Goal: Information Seeking & Learning: Learn about a topic

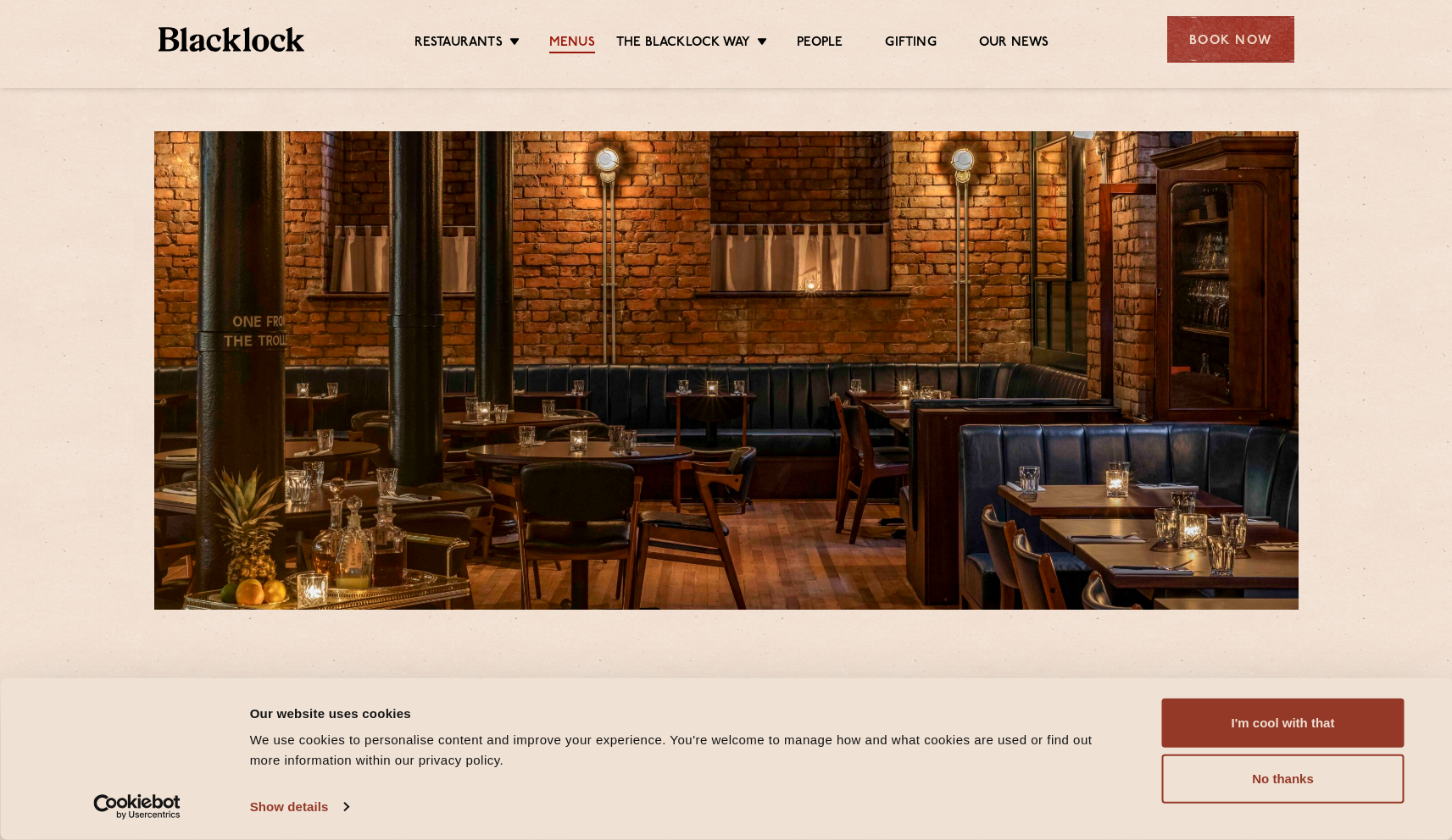
click at [559, 41] on link "Menus" at bounding box center [571, 45] width 45 height 19
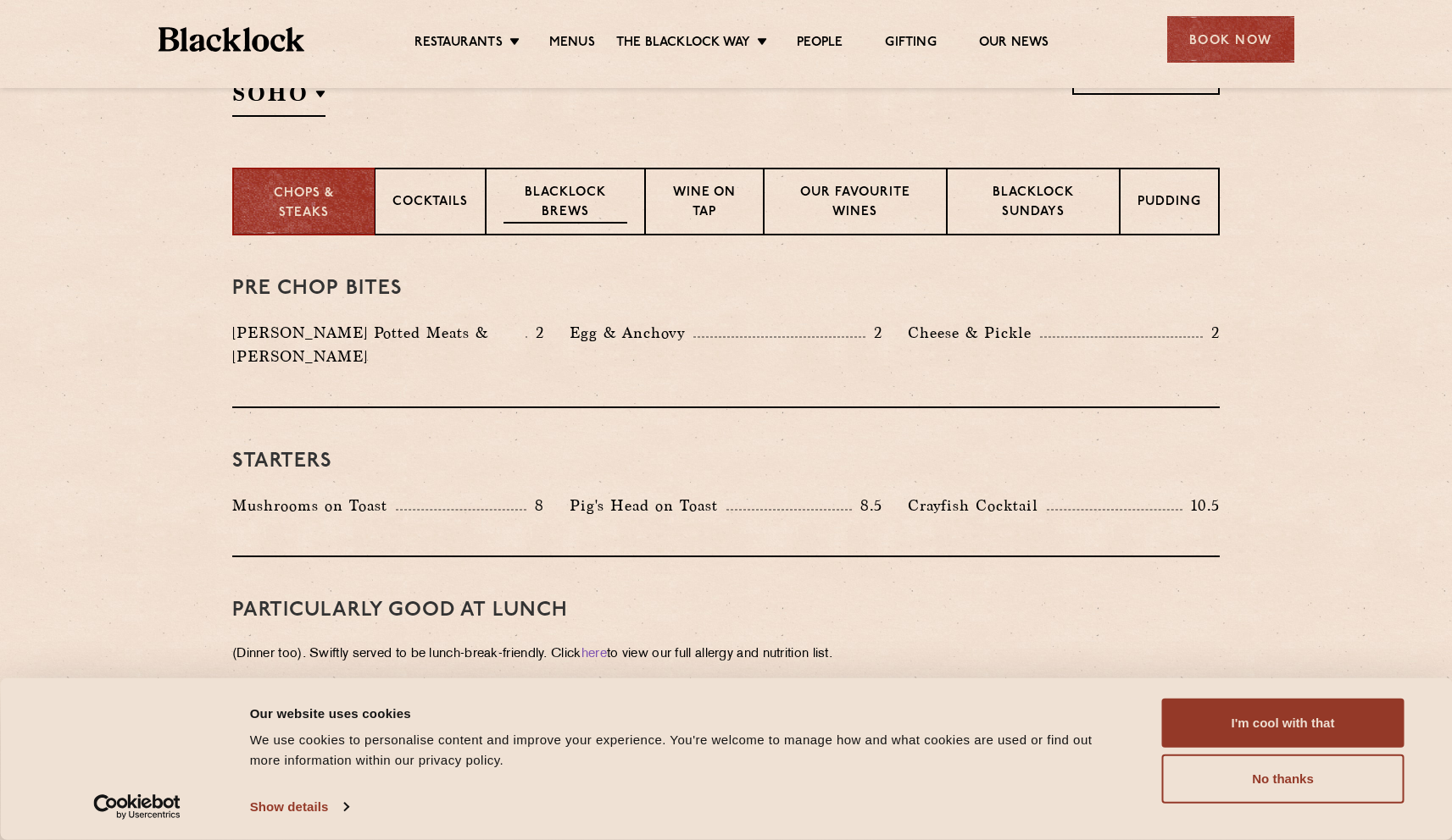
scroll to position [554, 0]
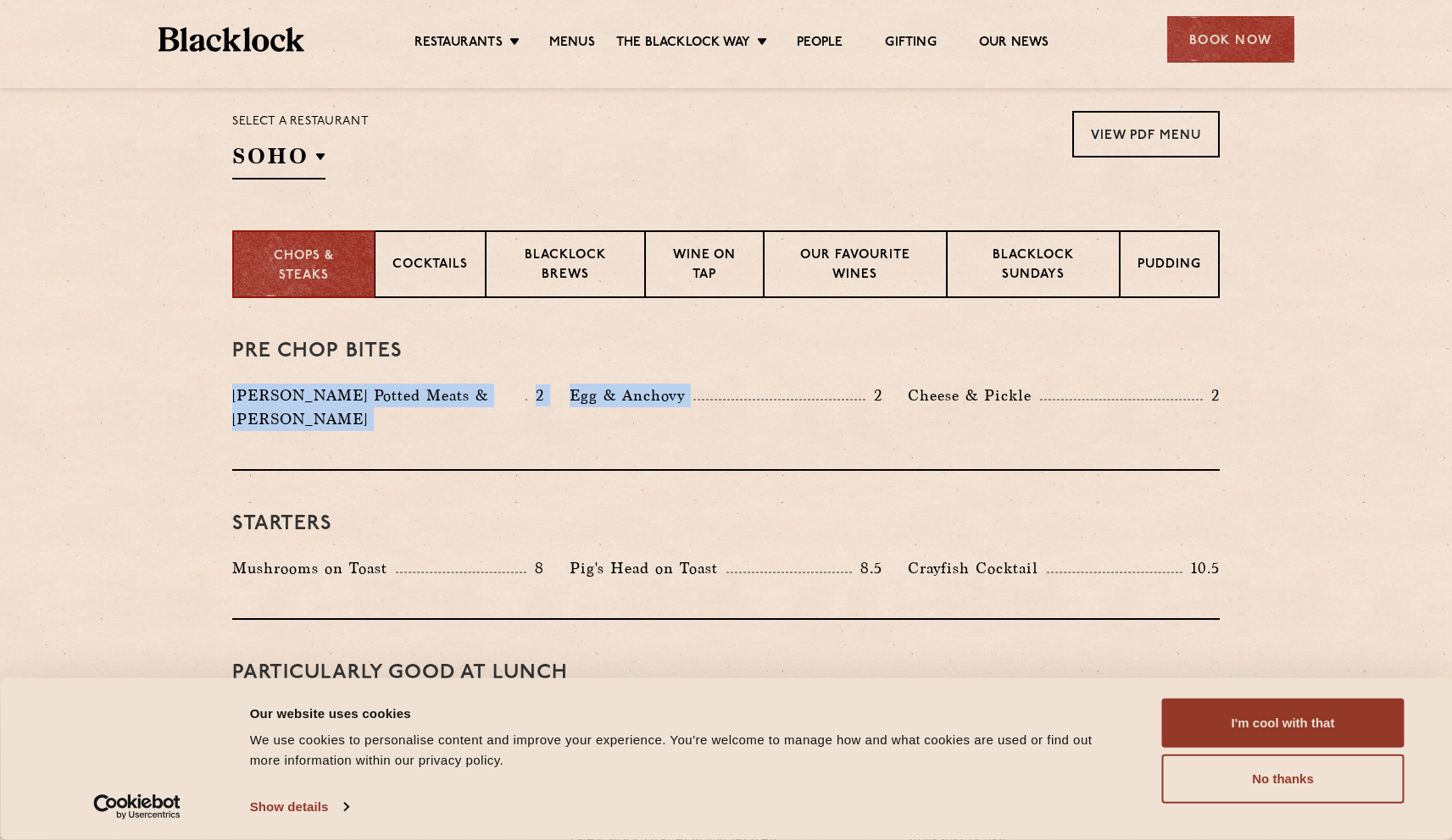
drag, startPoint x: 365, startPoint y: 388, endPoint x: 899, endPoint y: 380, distance: 534.1
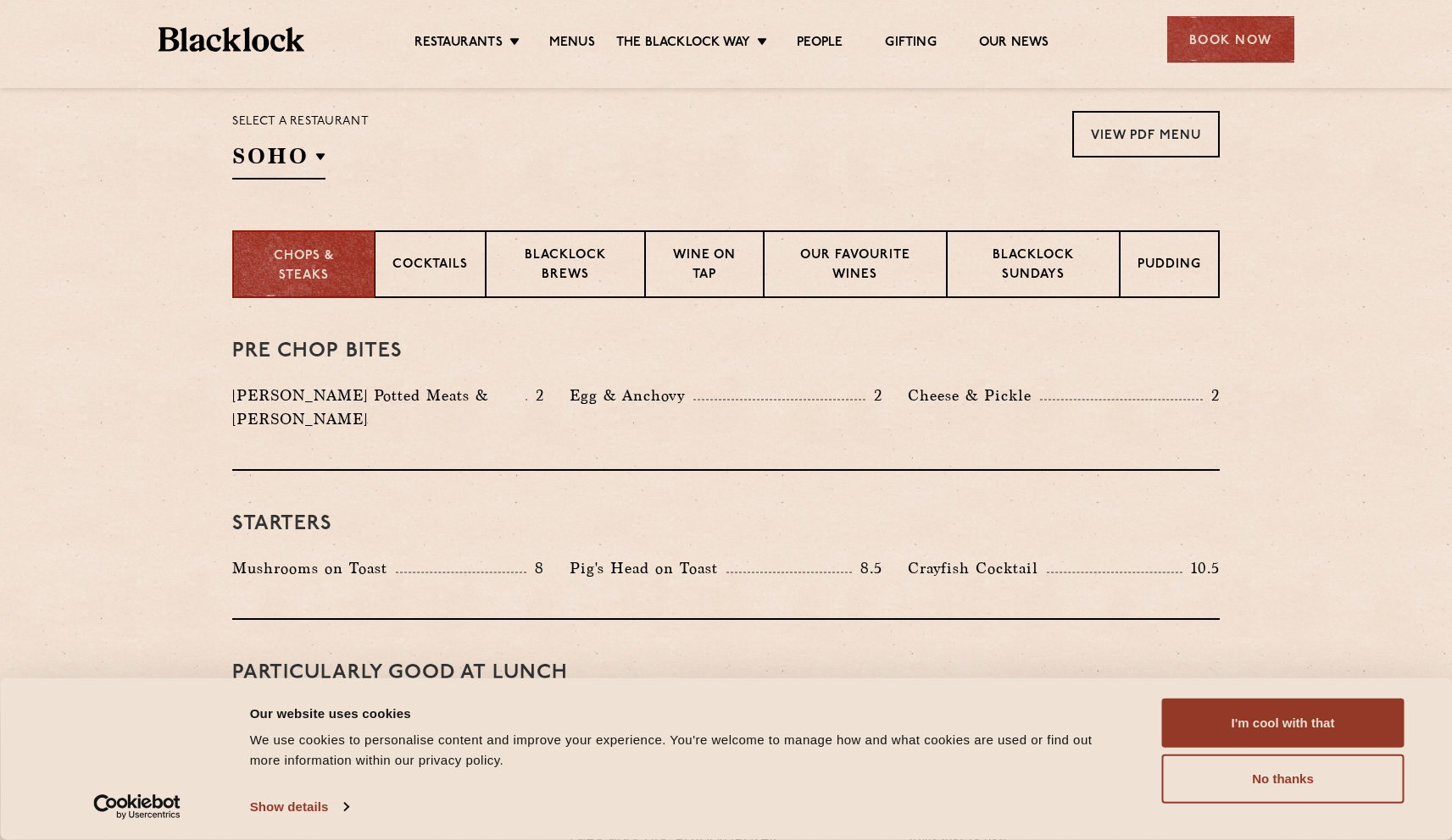
drag, startPoint x: 939, startPoint y: 377, endPoint x: 585, endPoint y: 378, distance: 354.0
click at [939, 377] on div "Pre Chop Bites [PERSON_NAME] Potted Meats & Kimchi 2 Egg & Anchovy 2 Cheese & P…" at bounding box center [726, 384] width 988 height 173
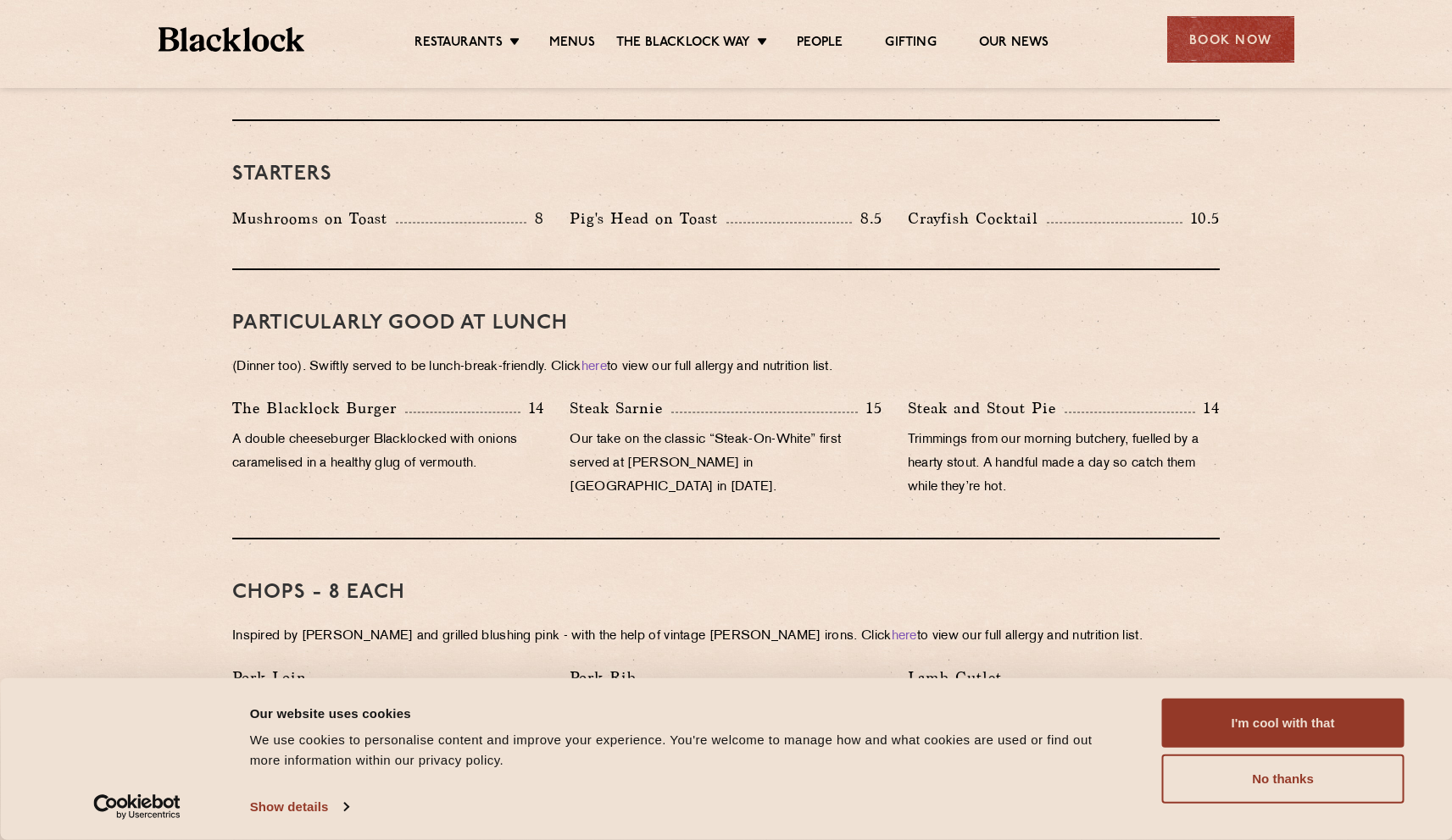
scroll to position [901, 0]
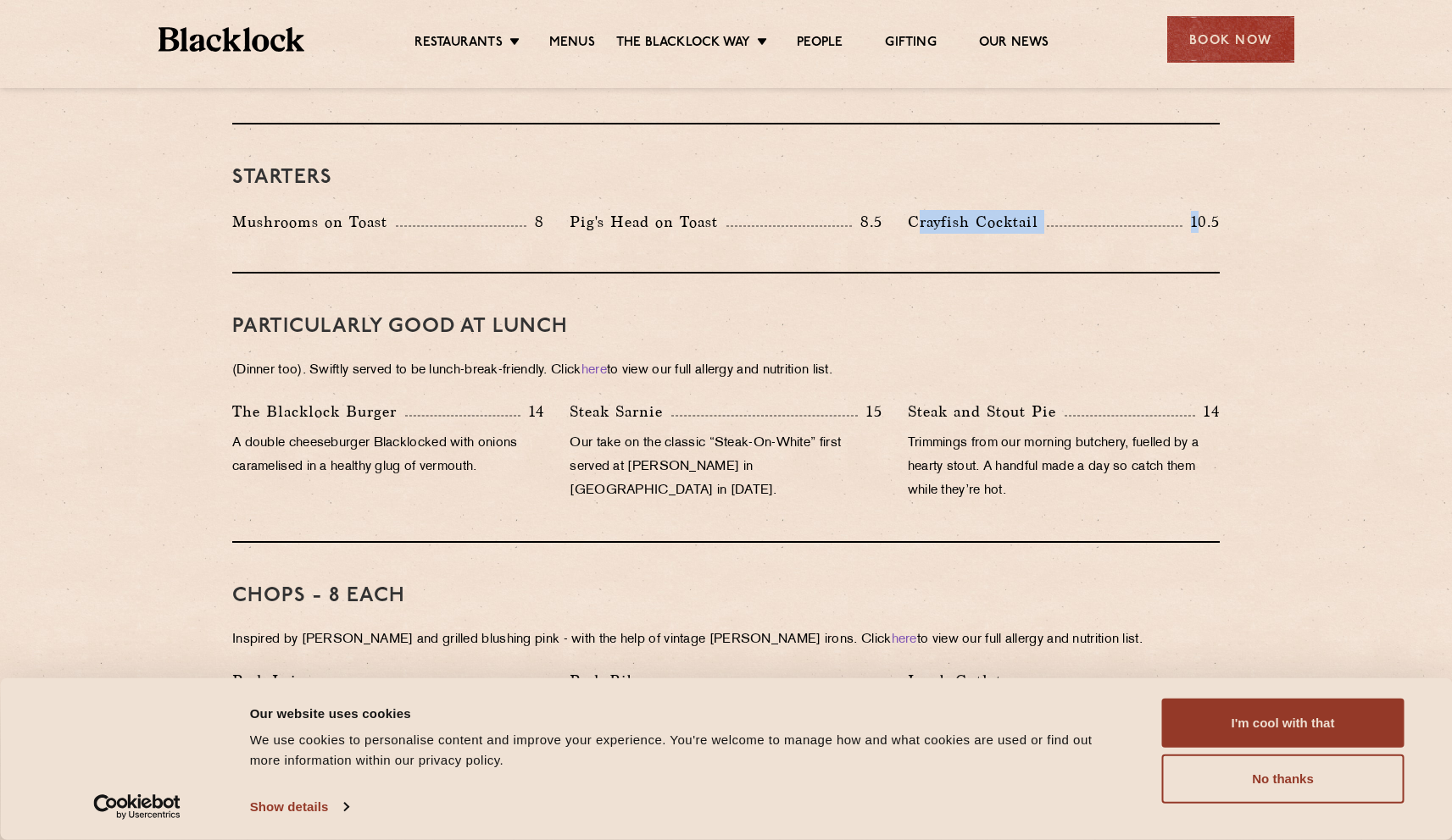
drag, startPoint x: 916, startPoint y: 200, endPoint x: 1194, endPoint y: 196, distance: 278.0
click at [1195, 210] on div "Crayfish Cocktail 10.5" at bounding box center [1064, 222] width 312 height 24
click at [1194, 211] on p "10.5" at bounding box center [1201, 222] width 38 height 22
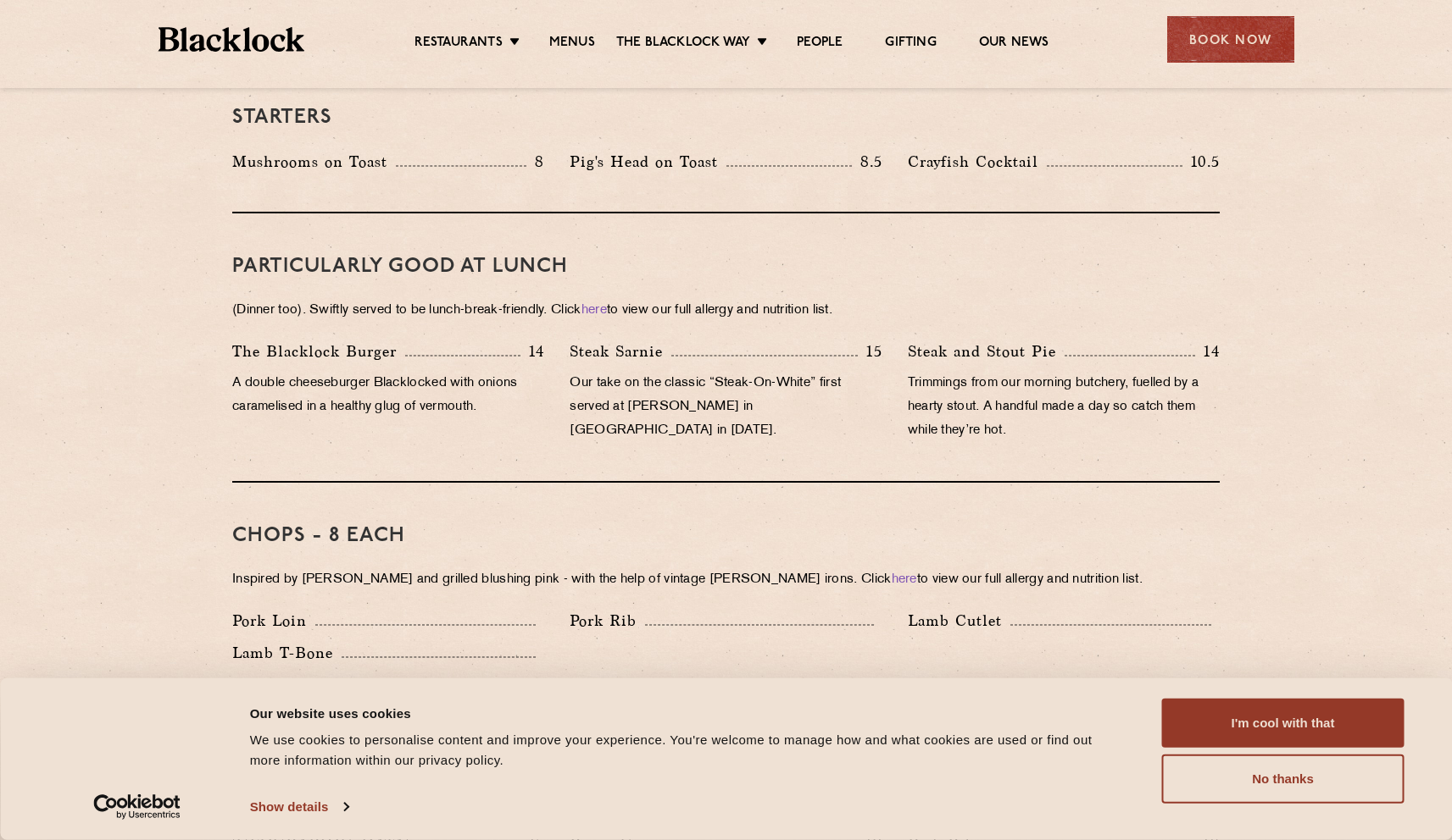
scroll to position [1051, 0]
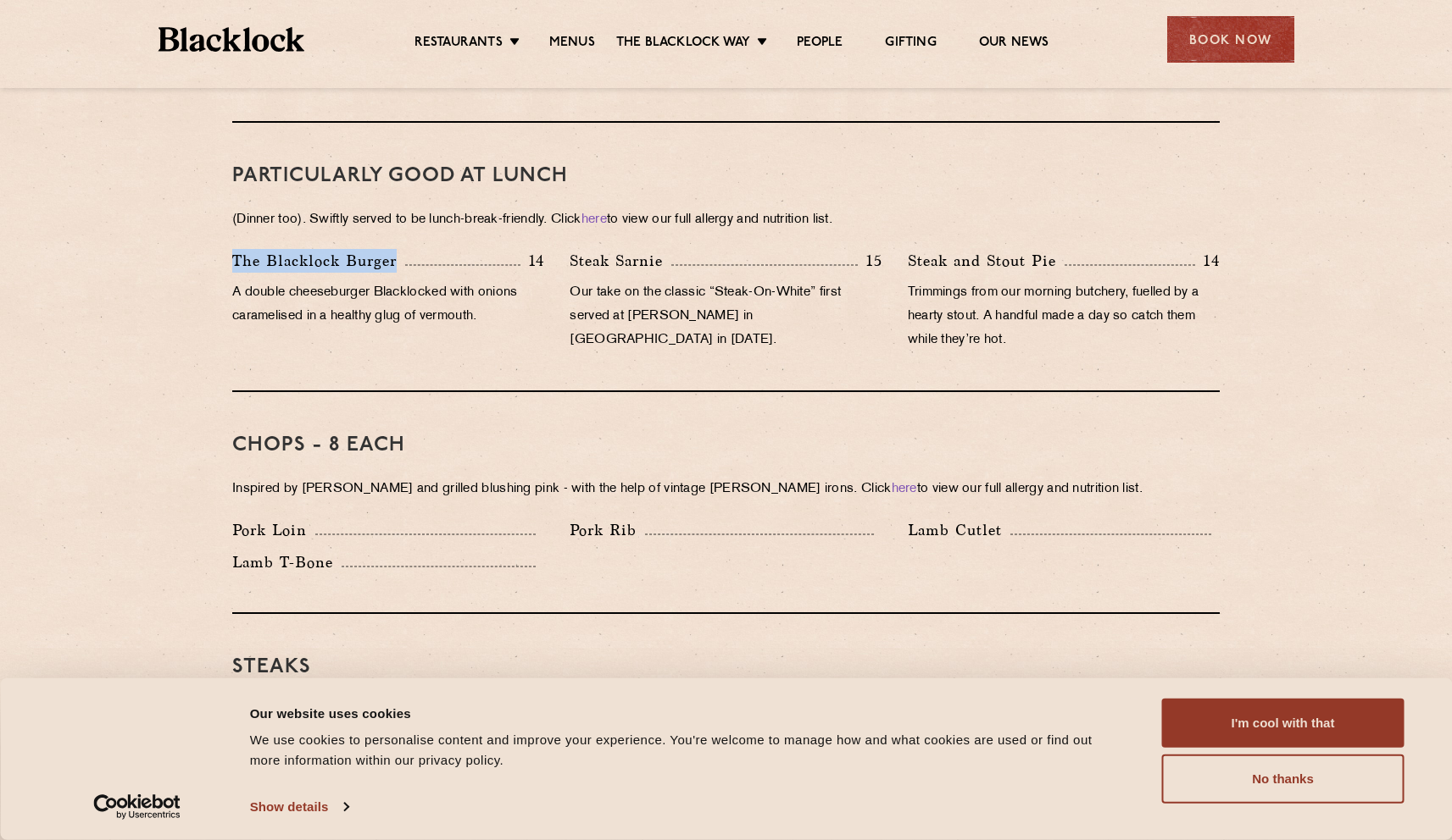
drag, startPoint x: 225, startPoint y: 223, endPoint x: 473, endPoint y: 237, distance: 248.4
click at [473, 249] on div "The [PERSON_NAME] Burger 14" at bounding box center [388, 261] width 312 height 24
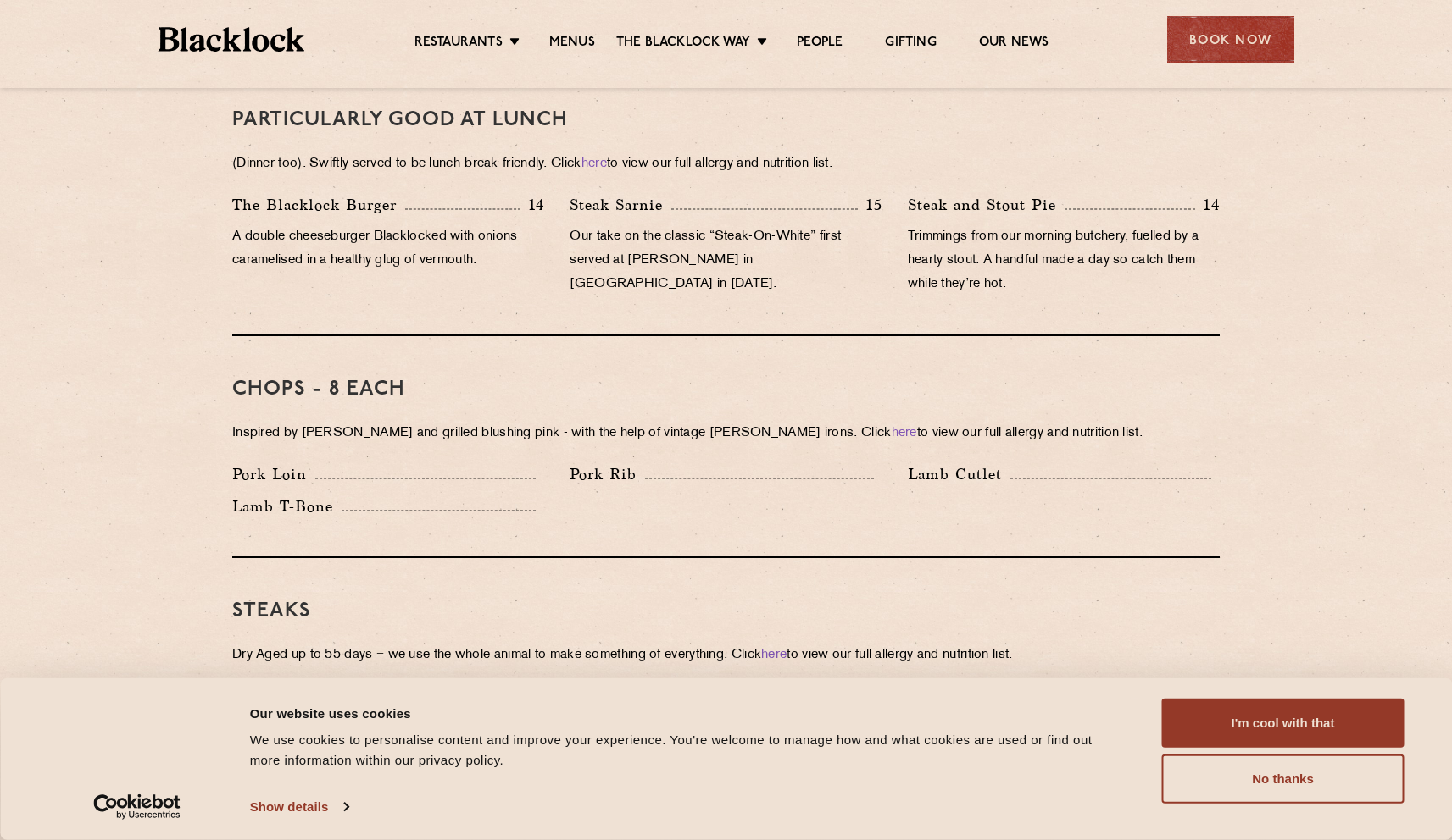
scroll to position [1107, 0]
drag, startPoint x: 310, startPoint y: 120, endPoint x: 449, endPoint y: 126, distance: 139.1
click at [449, 126] on div "PARTICULARLY GOOD AT LUNCH (Dinner too). Swiftly served to be lunch-break-frien…" at bounding box center [726, 201] width 988 height 270
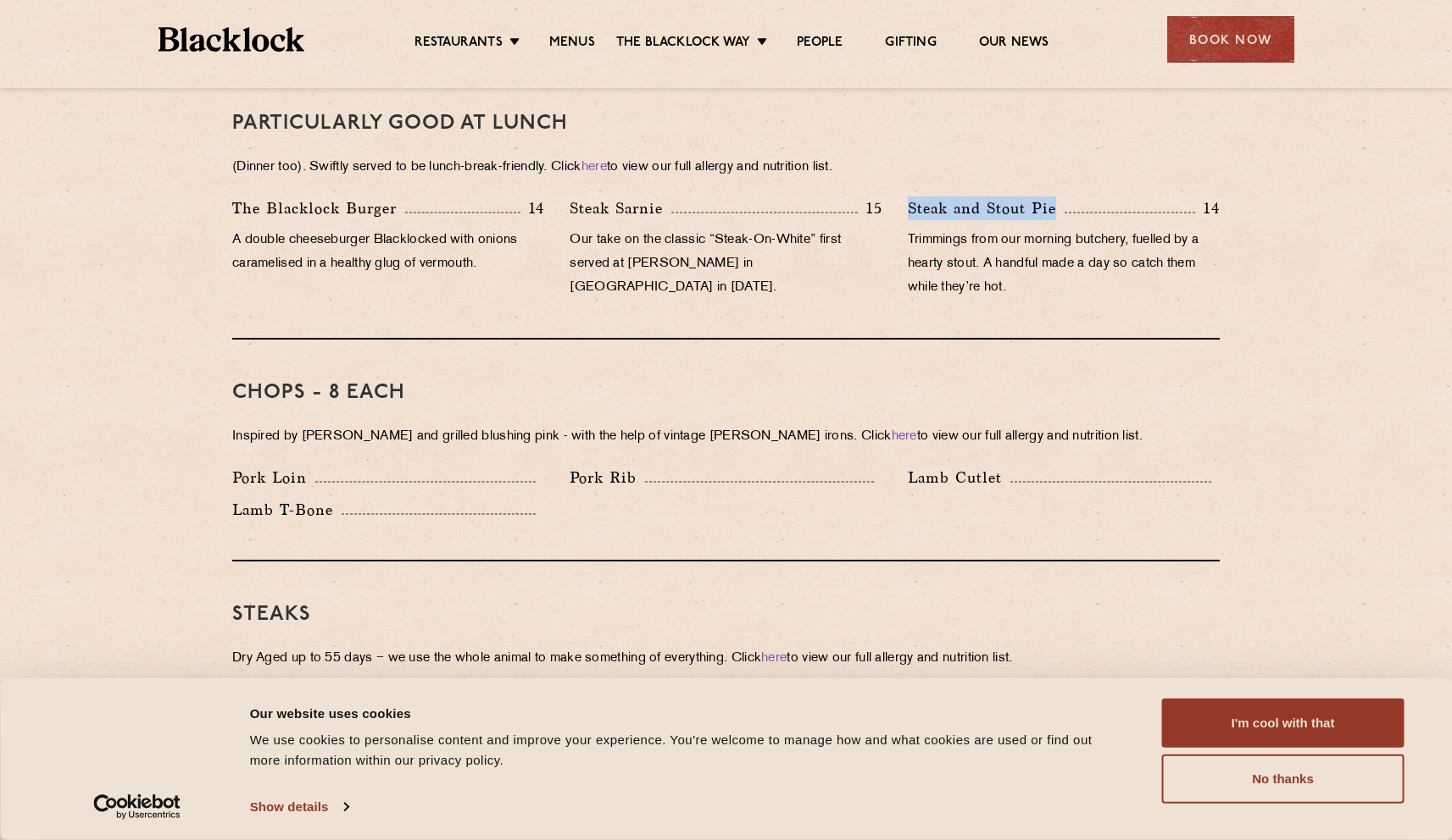
drag, startPoint x: 902, startPoint y: 189, endPoint x: 1096, endPoint y: 180, distance: 194.2
click at [1092, 197] on div "Steak and [PERSON_NAME] Pie 14 Trimmings from our morning butchery, fuelled by …" at bounding box center [1064, 253] width 338 height 112
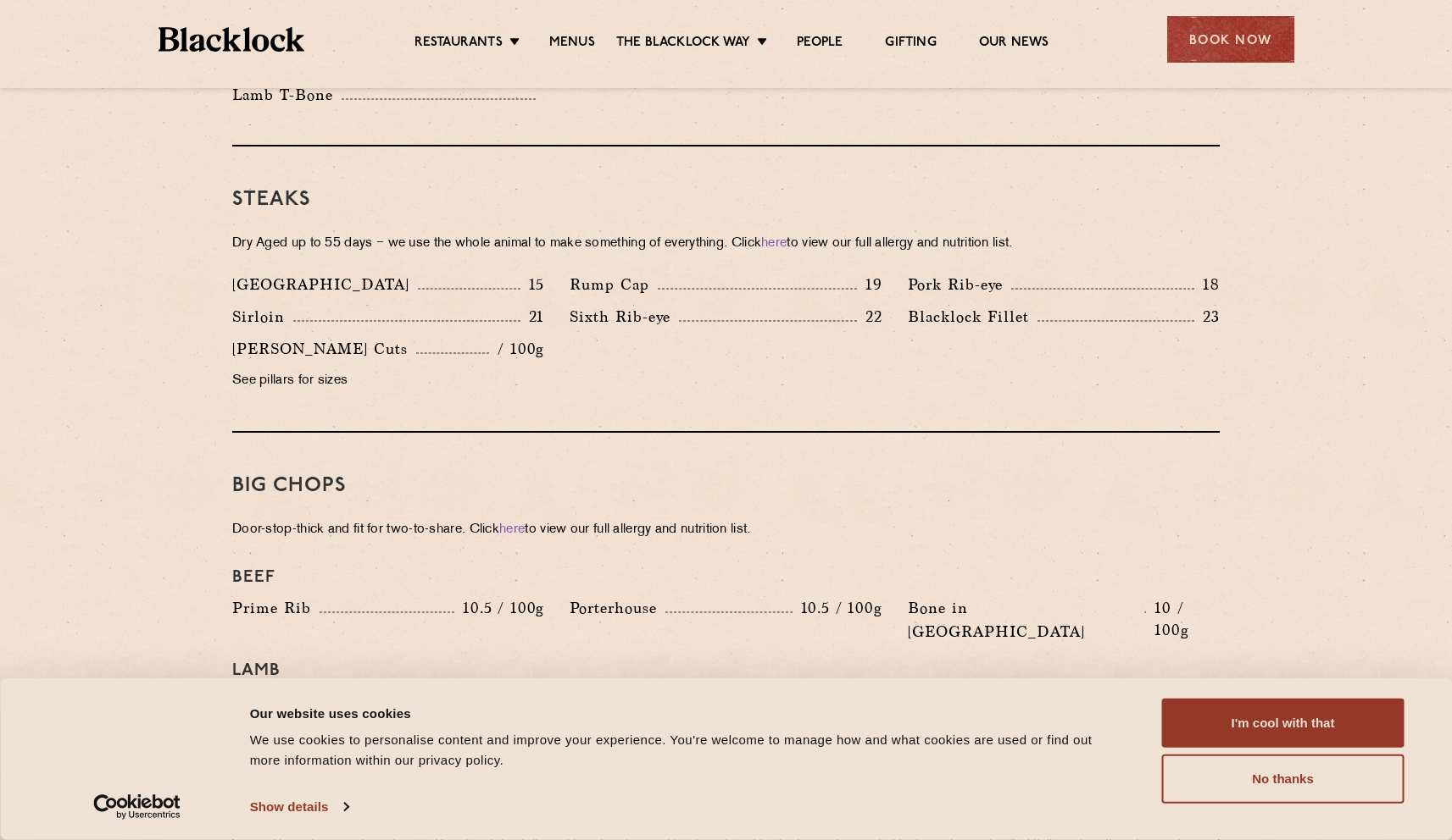
scroll to position [1518, 0]
drag, startPoint x: 1048, startPoint y: 223, endPoint x: 740, endPoint y: 228, distance: 308.0
click at [752, 233] on p "Dry Aged up to 55 days − we use the whole animal to make something of everythin…" at bounding box center [726, 245] width 988 height 24
click at [1101, 233] on p "Dry Aged up to 55 days − we use the whole animal to make something of everythin…" at bounding box center [726, 245] width 988 height 24
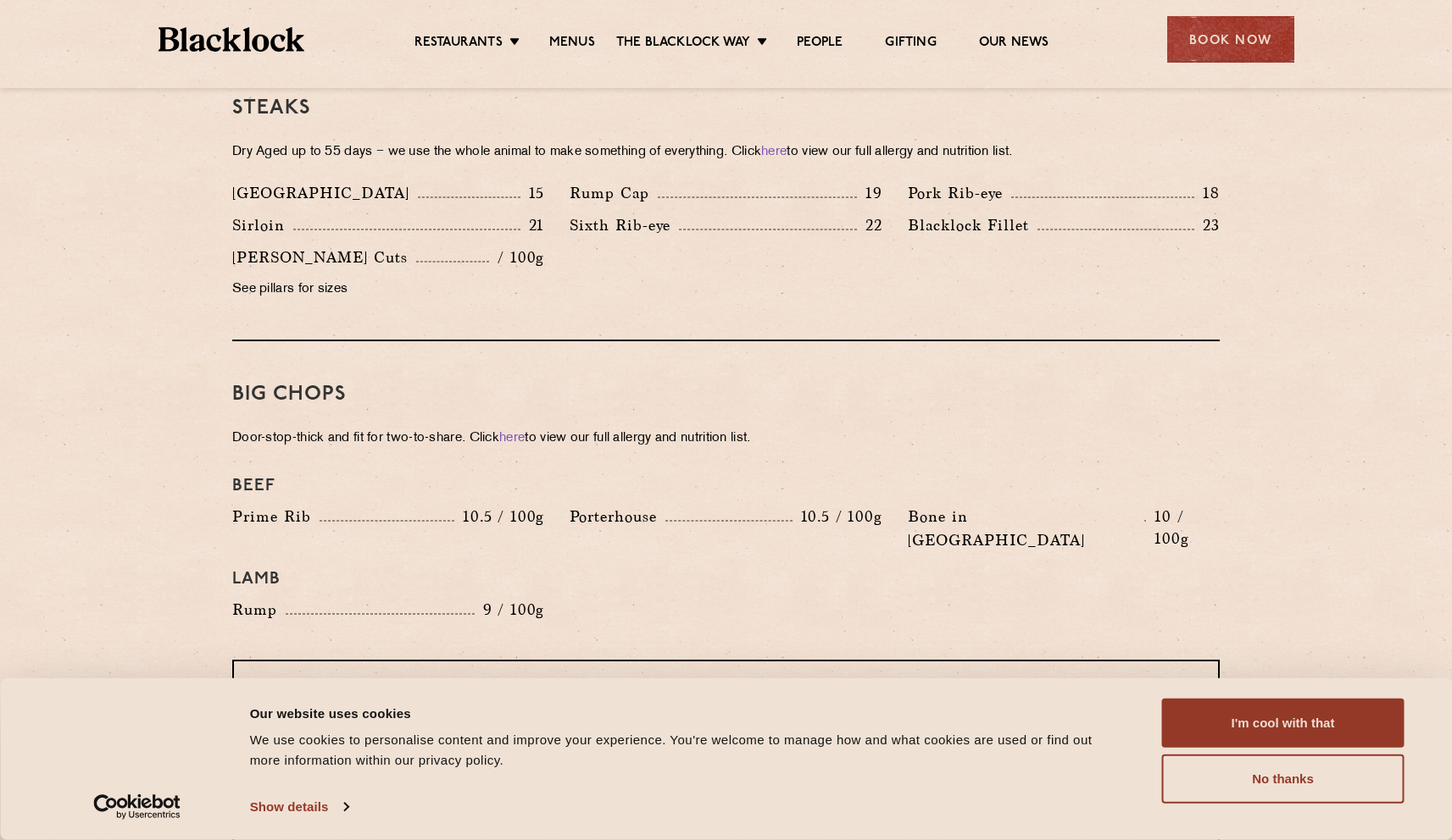
scroll to position [1521, 0]
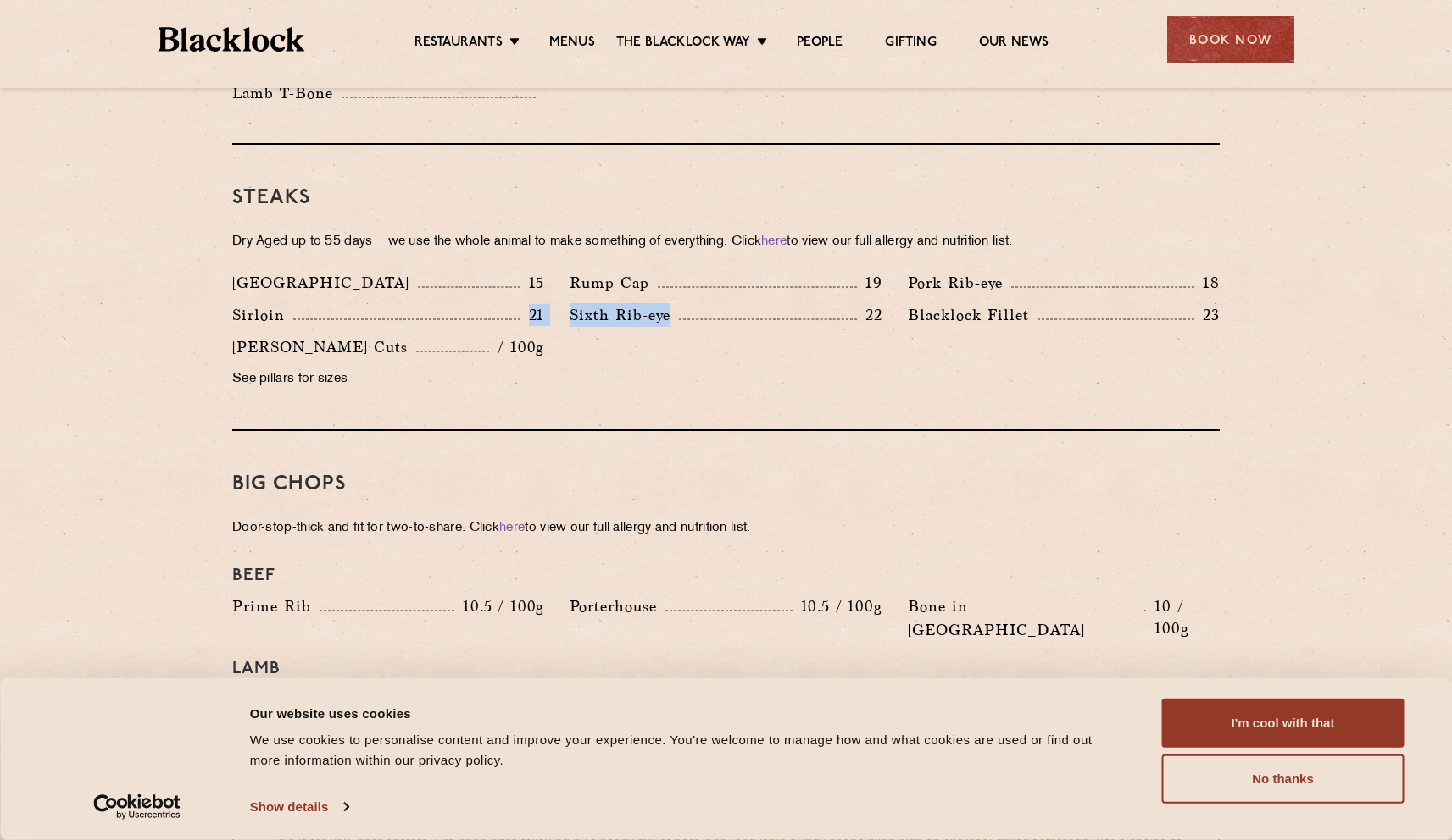
drag, startPoint x: 708, startPoint y: 371, endPoint x: 191, endPoint y: 302, distance: 521.6
click at [191, 302] on section "Pre Chop Bites [PERSON_NAME] Potted Meats & Kimchi 2 Egg & Anchovy 2 Cheese & P…" at bounding box center [726, 550] width 1452 height 2438
click at [429, 367] on p "See pillars for sizes" at bounding box center [388, 379] width 312 height 24
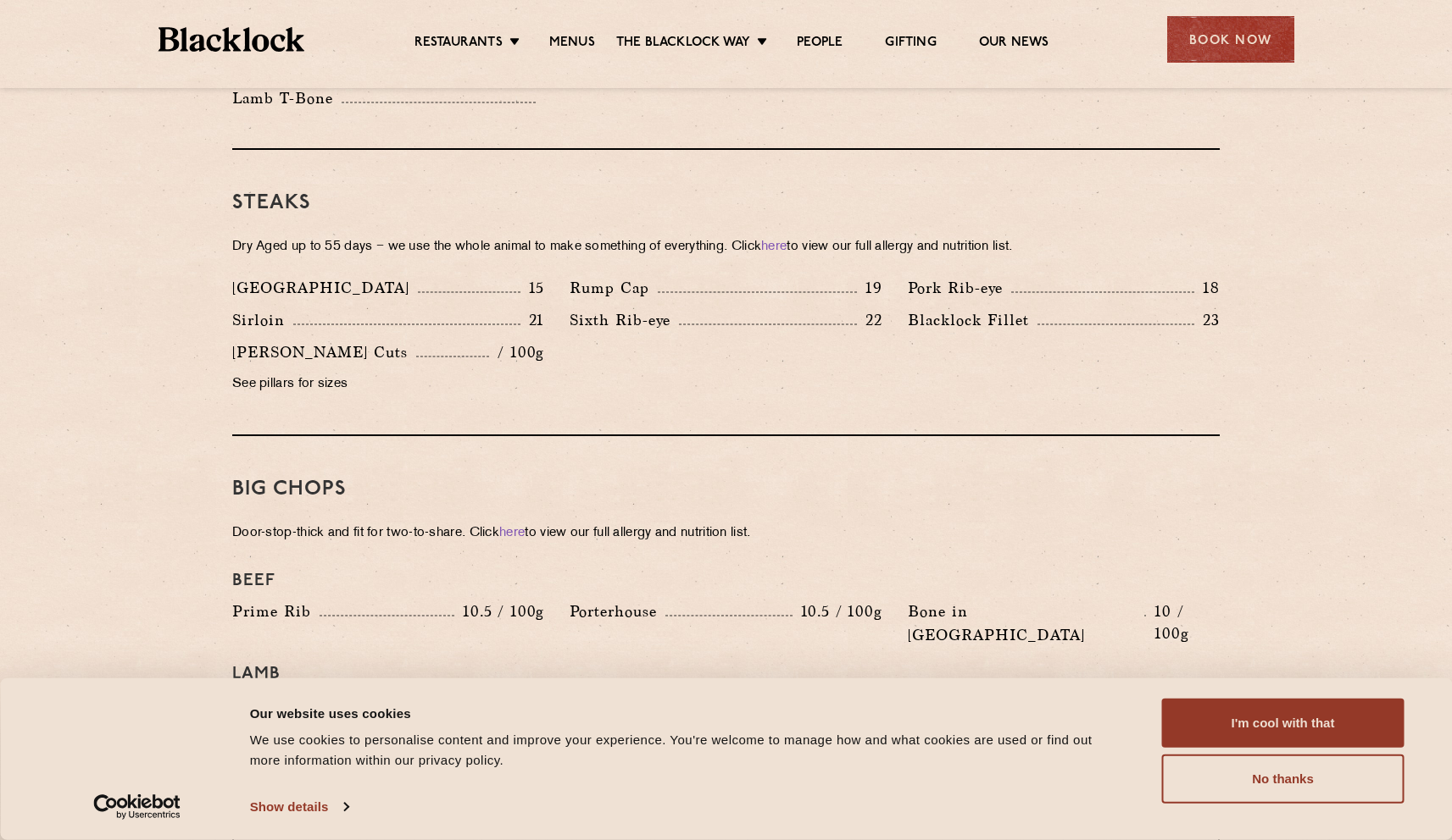
scroll to position [1514, 0]
click at [291, 237] on p "Dry Aged up to 55 days − we use the whole animal to make something of everythin…" at bounding box center [726, 249] width 988 height 24
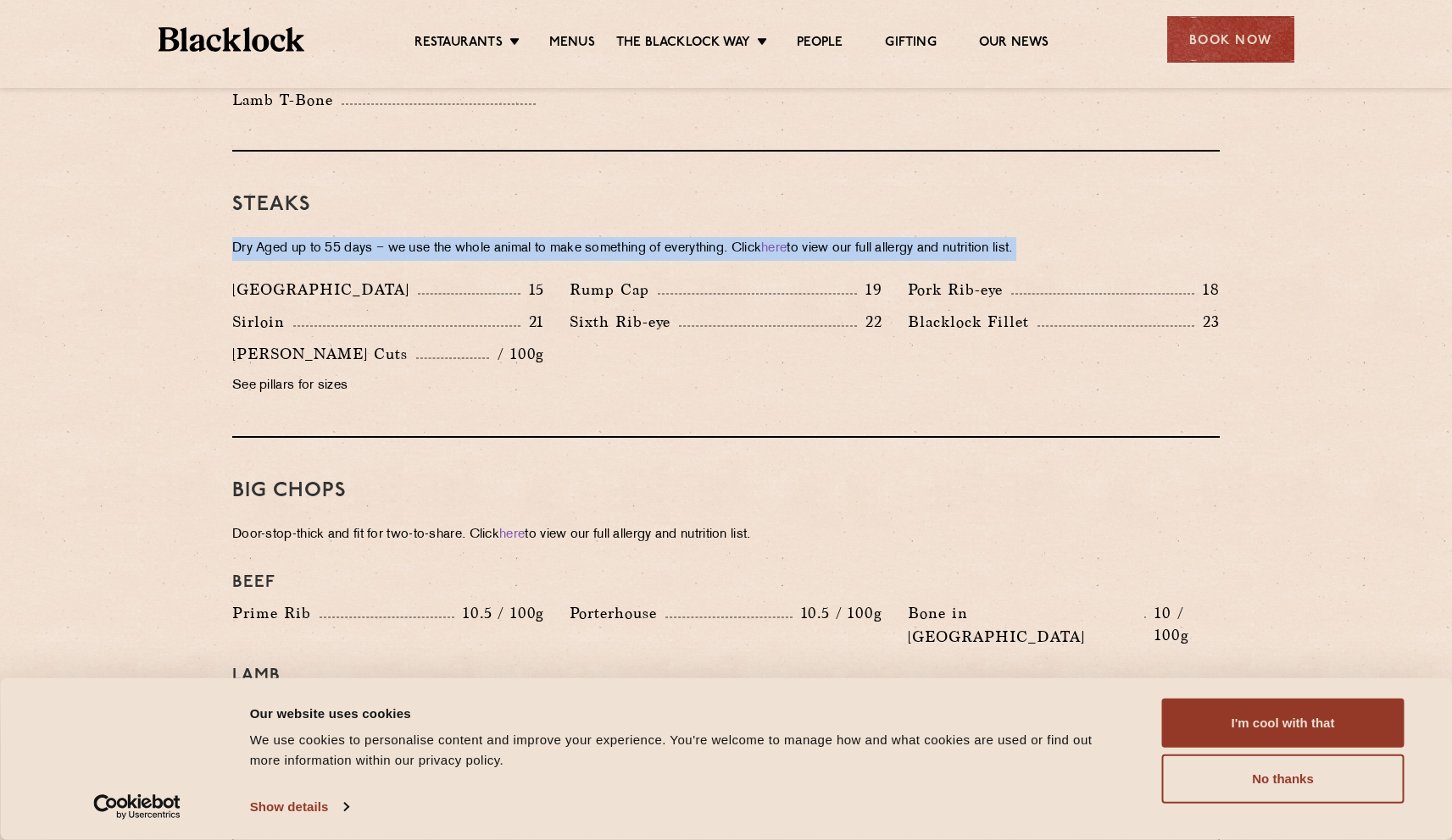
click at [291, 237] on p "Dry Aged up to 55 days − we use the whole animal to make something of everythin…" at bounding box center [726, 249] width 988 height 24
click at [506, 193] on div "Steaks Dry Aged up to 55 days − we use the whole animal to make something of ev…" at bounding box center [726, 295] width 988 height 286
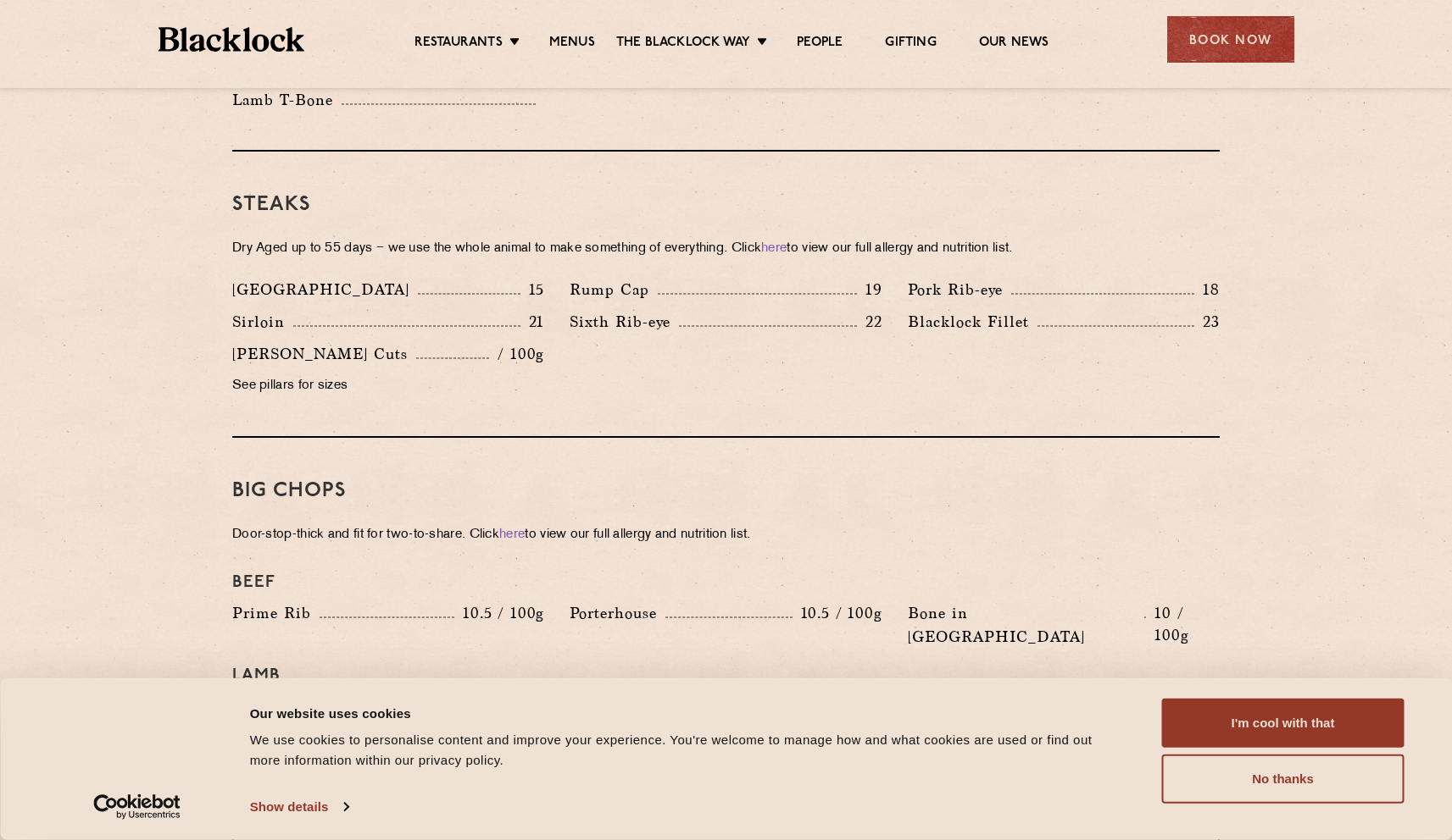
drag, startPoint x: 1055, startPoint y: 166, endPoint x: 1042, endPoint y: 170, distance: 13.6
click at [1044, 169] on div "Steaks Dry Aged up to 55 days − we use the whole animal to make something of ev…" at bounding box center [726, 295] width 988 height 286
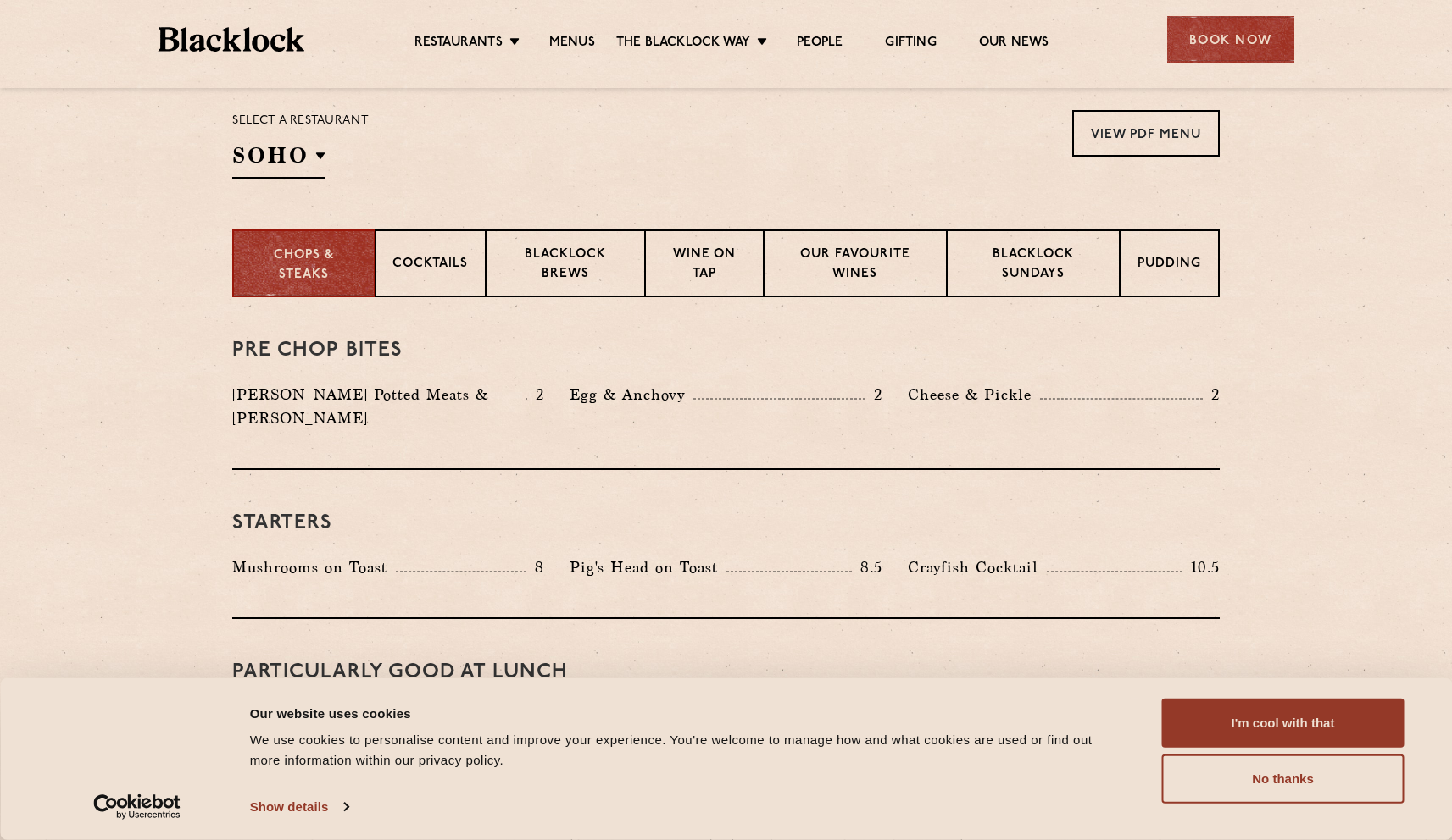
scroll to position [412, 0]
